Goal: Find specific page/section: Find specific page/section

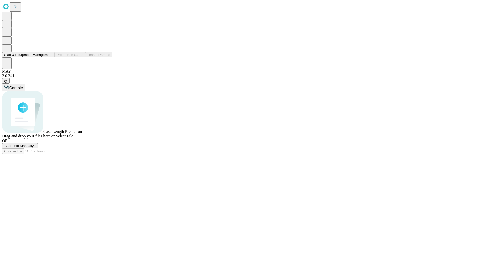
click at [49, 58] on button "Staff & Equipment Management" at bounding box center [28, 54] width 52 height 5
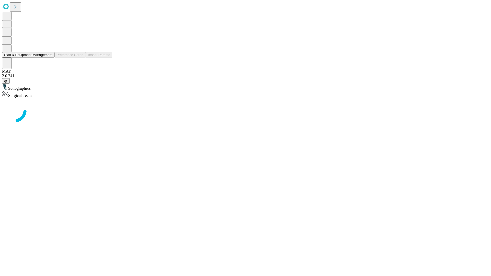
click at [49, 58] on button "Staff & Equipment Management" at bounding box center [28, 54] width 52 height 5
